Goal: Information Seeking & Learning: Check status

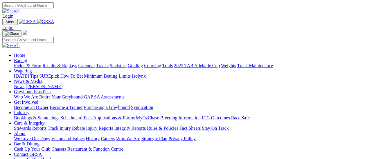
click at [66, 63] on link "Results & Replays" at bounding box center [59, 65] width 35 height 5
click at [64, 63] on link "Results & Replays" at bounding box center [59, 65] width 35 height 5
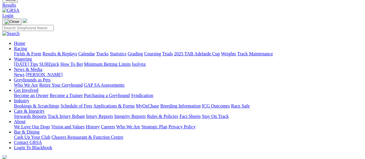
scroll to position [58, 0]
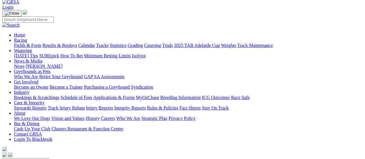
scroll to position [29, 0]
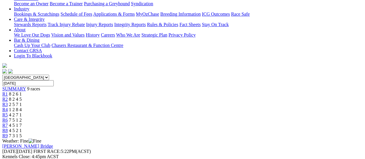
scroll to position [58, 0]
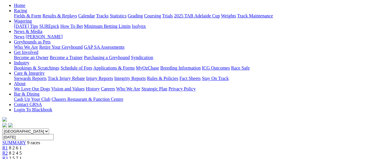
scroll to position [58, 0]
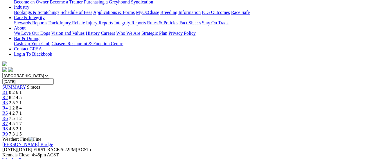
scroll to position [29, 0]
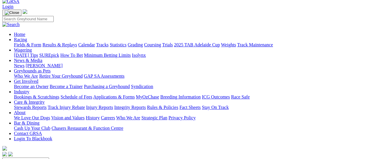
scroll to position [29, 0]
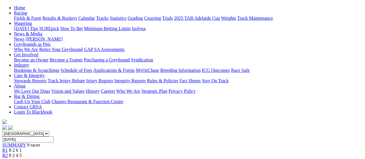
scroll to position [58, 0]
click at [8, 153] on span "R2" at bounding box center [5, 155] width 6 height 5
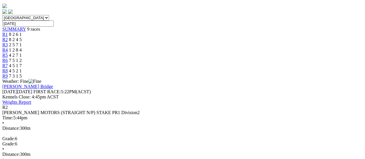
scroll to position [87, 0]
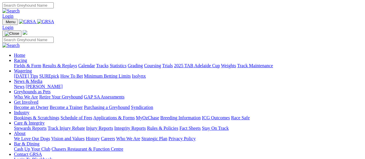
click at [63, 63] on link "Results & Replays" at bounding box center [59, 65] width 35 height 5
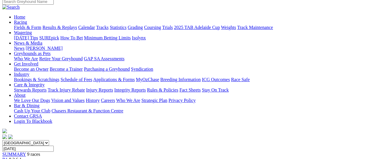
scroll to position [58, 0]
